Goal: Information Seeking & Learning: Check status

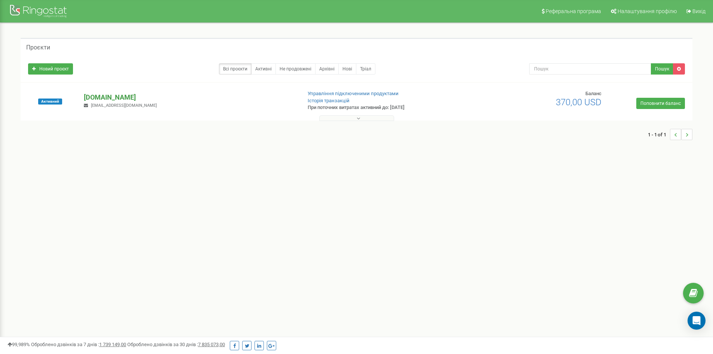
drag, startPoint x: 0, startPoint y: 0, endPoint x: 197, endPoint y: 93, distance: 218.3
click at [197, 93] on p "[DOMAIN_NAME]" at bounding box center [190, 98] width 212 height 10
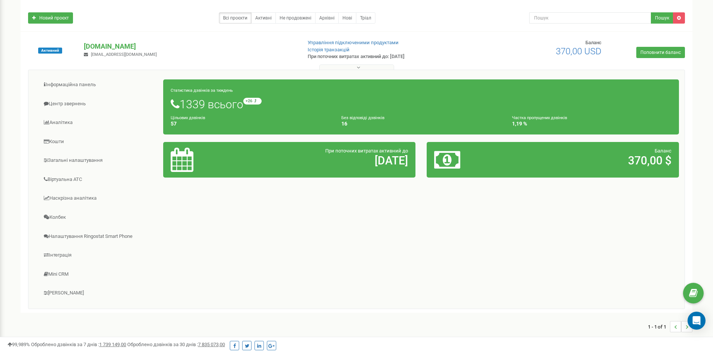
scroll to position [51, 0]
click at [70, 124] on link "Аналiтика" at bounding box center [99, 122] width 130 height 18
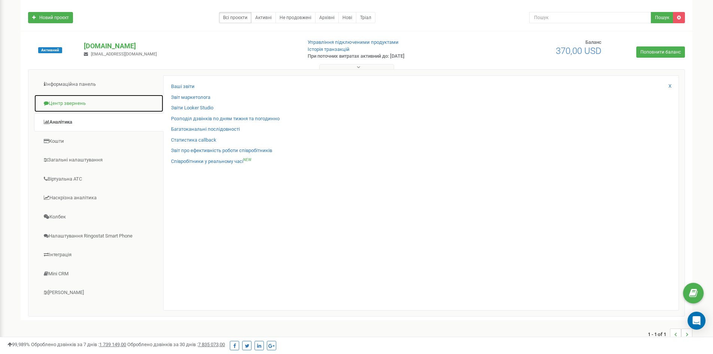
click at [69, 106] on link "Центр звернень" at bounding box center [99, 103] width 130 height 18
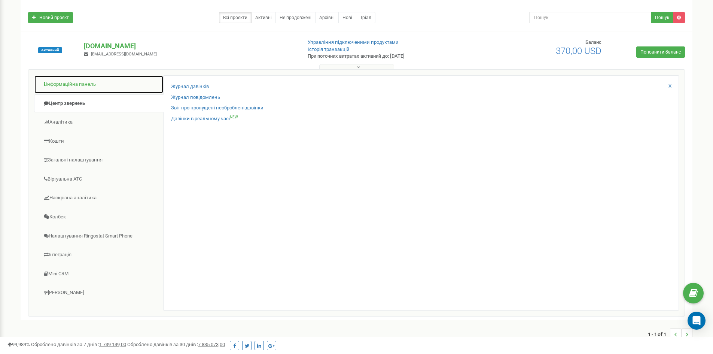
click at [70, 88] on link "Інформаційна панель" at bounding box center [99, 84] width 130 height 18
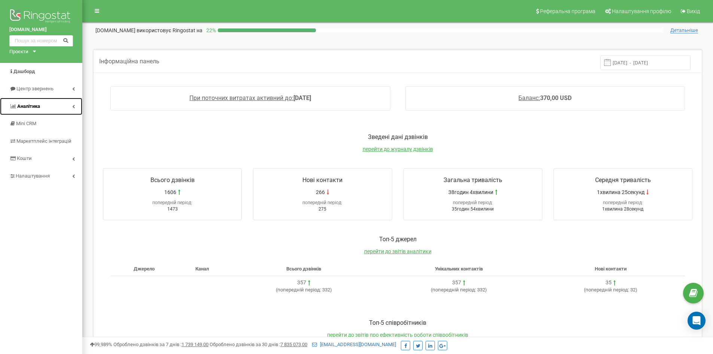
click at [58, 107] on link "Аналiтика" at bounding box center [41, 107] width 82 height 18
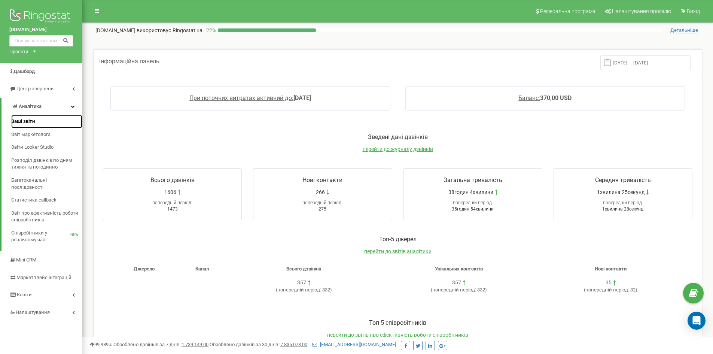
click at [34, 125] on span "Ваші звіти" at bounding box center [23, 121] width 24 height 7
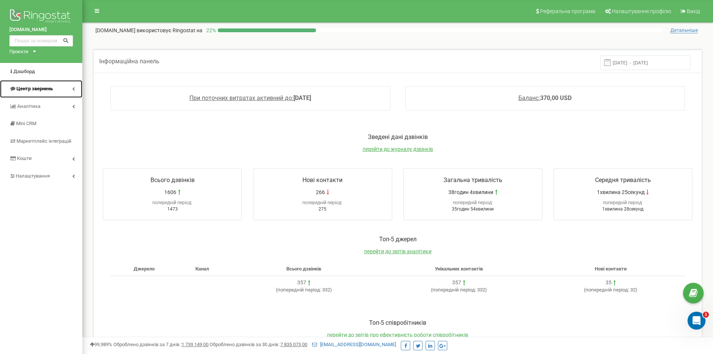
click at [44, 88] on span "Центр звернень" at bounding box center [34, 89] width 36 height 6
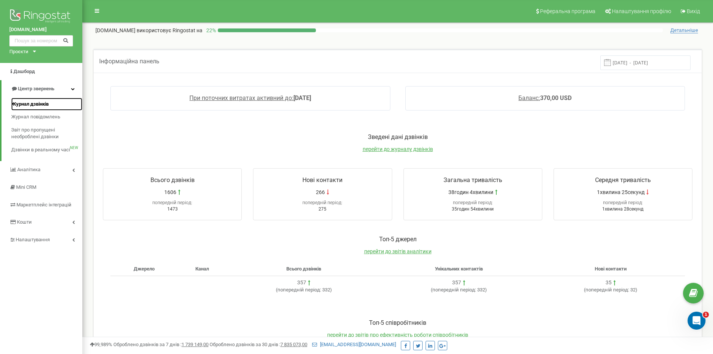
click at [42, 103] on span "Журнал дзвінків" at bounding box center [29, 104] width 37 height 7
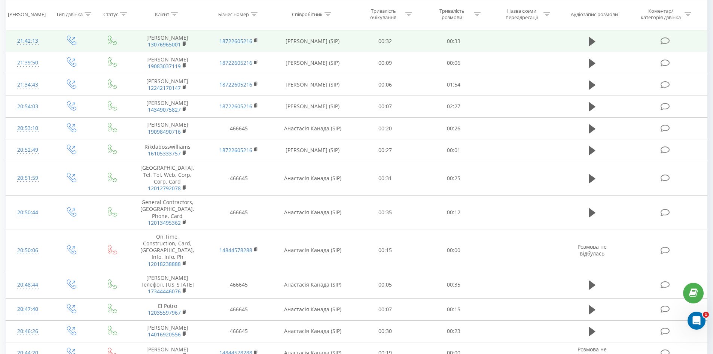
scroll to position [381, 0]
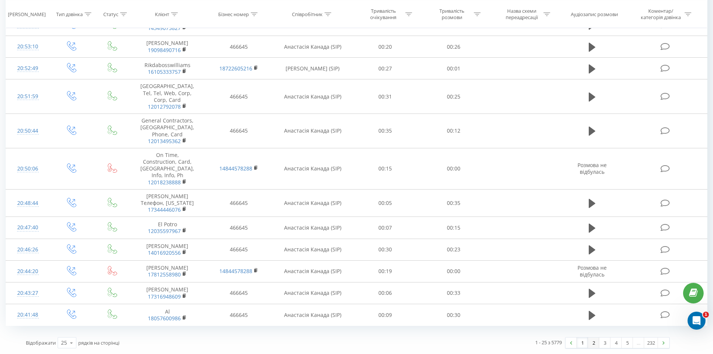
click at [597, 346] on link "2" at bounding box center [593, 342] width 11 height 10
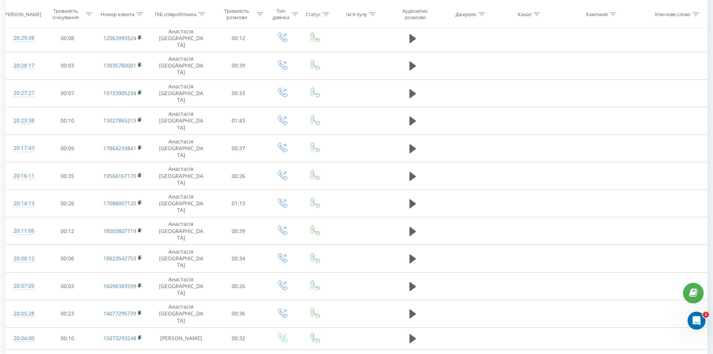
scroll to position [331, 0]
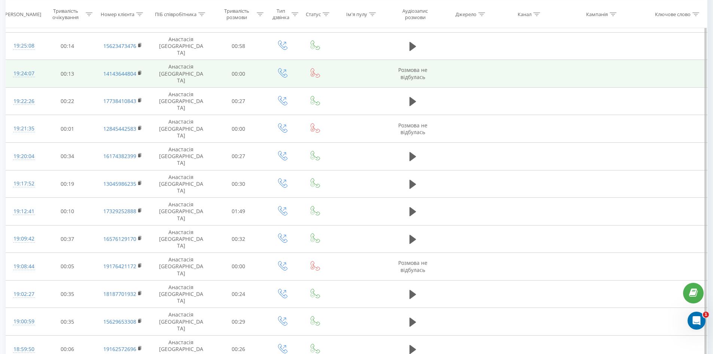
scroll to position [331, 0]
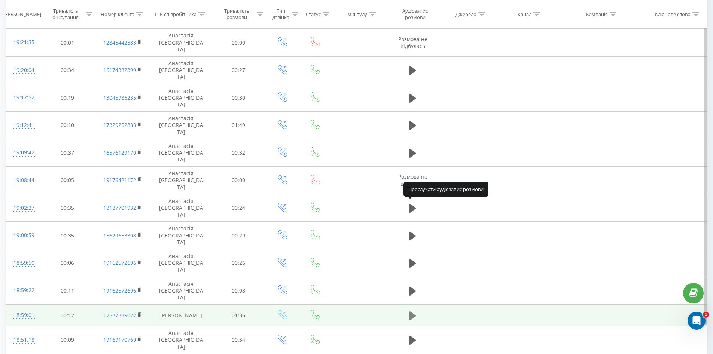
click at [416, 310] on icon at bounding box center [413, 315] width 7 height 10
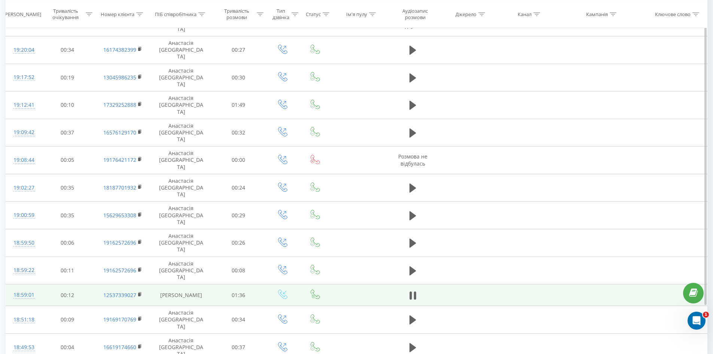
scroll to position [348, 0]
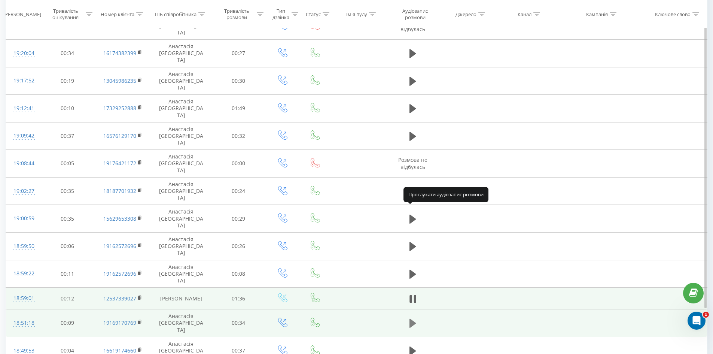
click at [418, 318] on button at bounding box center [412, 323] width 11 height 11
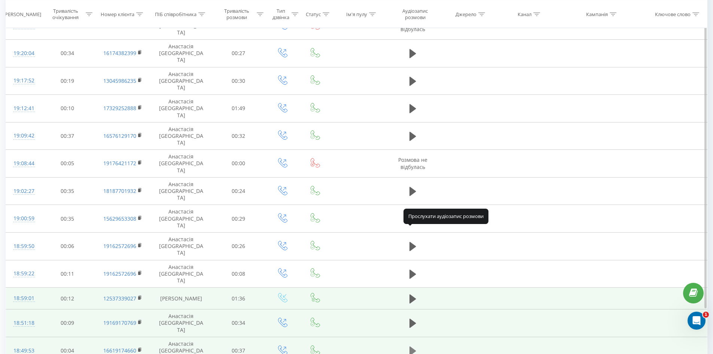
click at [414, 346] on icon at bounding box center [413, 351] width 7 height 10
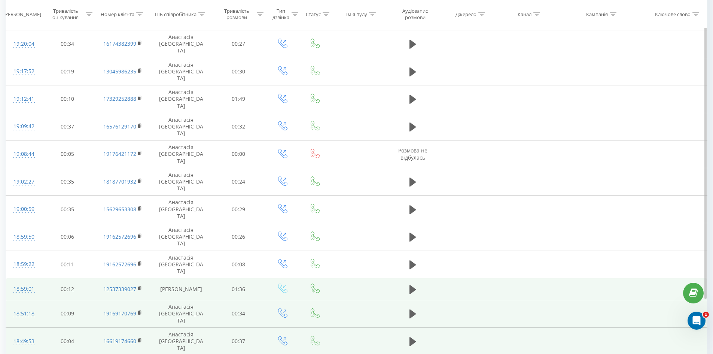
scroll to position [360, 0]
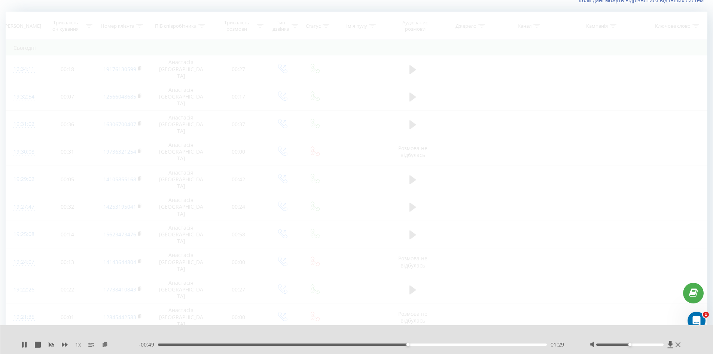
scroll to position [49, 0]
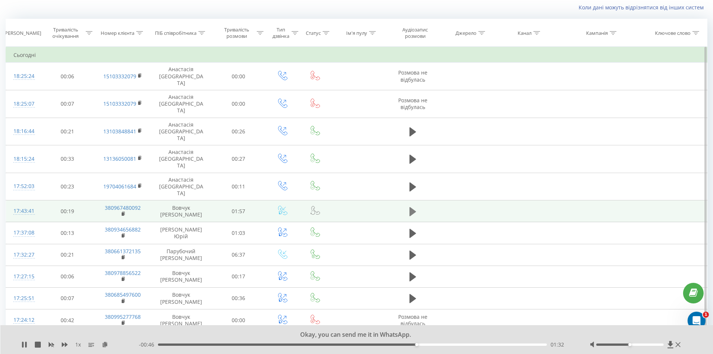
click at [413, 206] on icon at bounding box center [413, 211] width 7 height 10
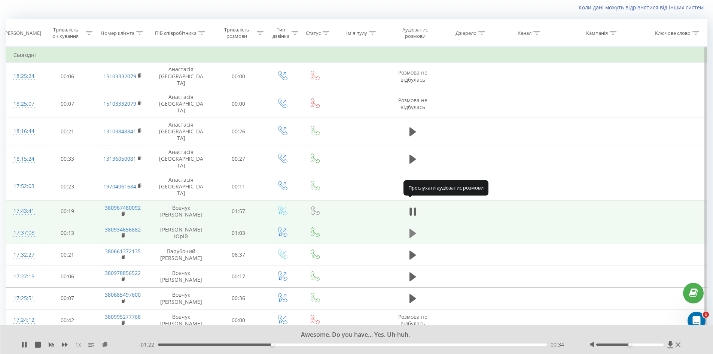
click at [412, 229] on icon at bounding box center [413, 233] width 7 height 9
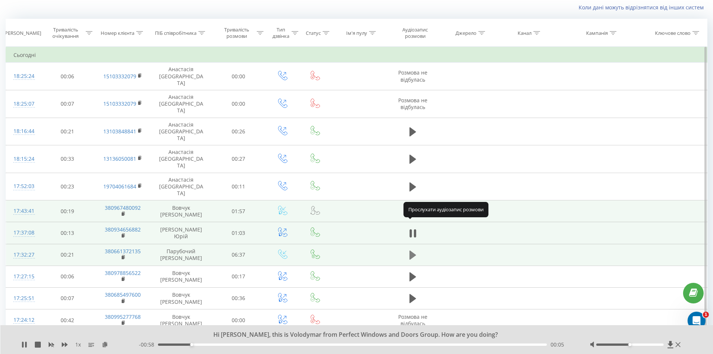
click at [415, 250] on icon at bounding box center [413, 255] width 7 height 10
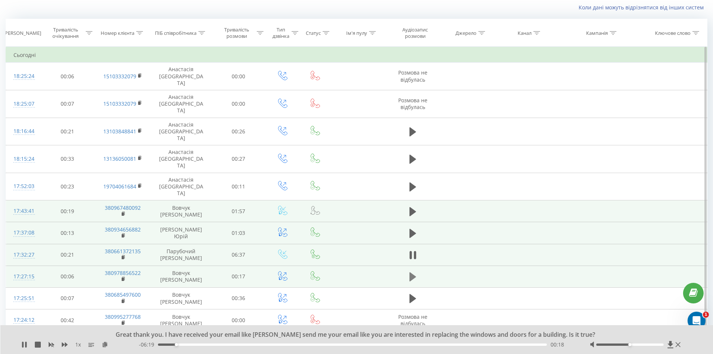
click at [413, 272] on icon at bounding box center [413, 276] width 7 height 9
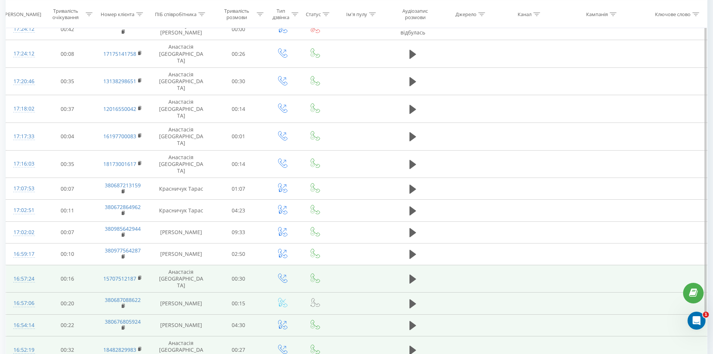
scroll to position [360, 0]
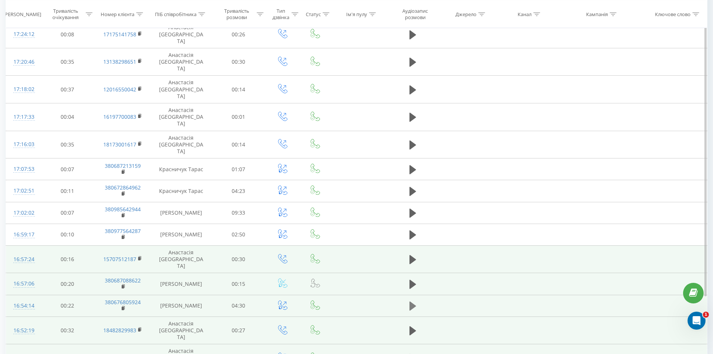
click at [412, 302] on icon at bounding box center [413, 306] width 7 height 9
